Goal: Information Seeking & Learning: Learn about a topic

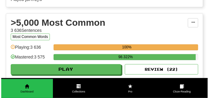
scroll to position [597, 0]
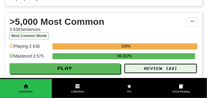
click at [142, 67] on button "Review ( 22 )" at bounding box center [160, 68] width 73 height 10
select select "**"
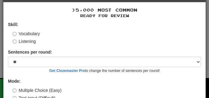
scroll to position [46, 0]
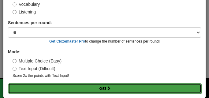
click at [72, 88] on button "Go" at bounding box center [104, 88] width 193 height 10
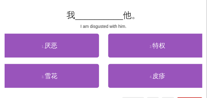
scroll to position [46, 0]
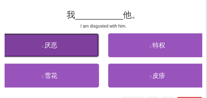
click at [39, 51] on button "1 . 厌恶" at bounding box center [49, 45] width 99 height 24
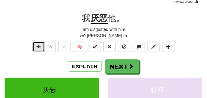
click at [34, 45] on button "Text-to-speech controls" at bounding box center [38, 47] width 12 height 10
click at [35, 45] on button "Text-to-speech controls" at bounding box center [38, 47] width 12 height 10
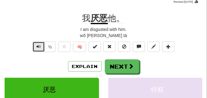
click at [35, 45] on button "Text-to-speech controls" at bounding box center [38, 47] width 12 height 10
